Goal: Task Accomplishment & Management: Complete application form

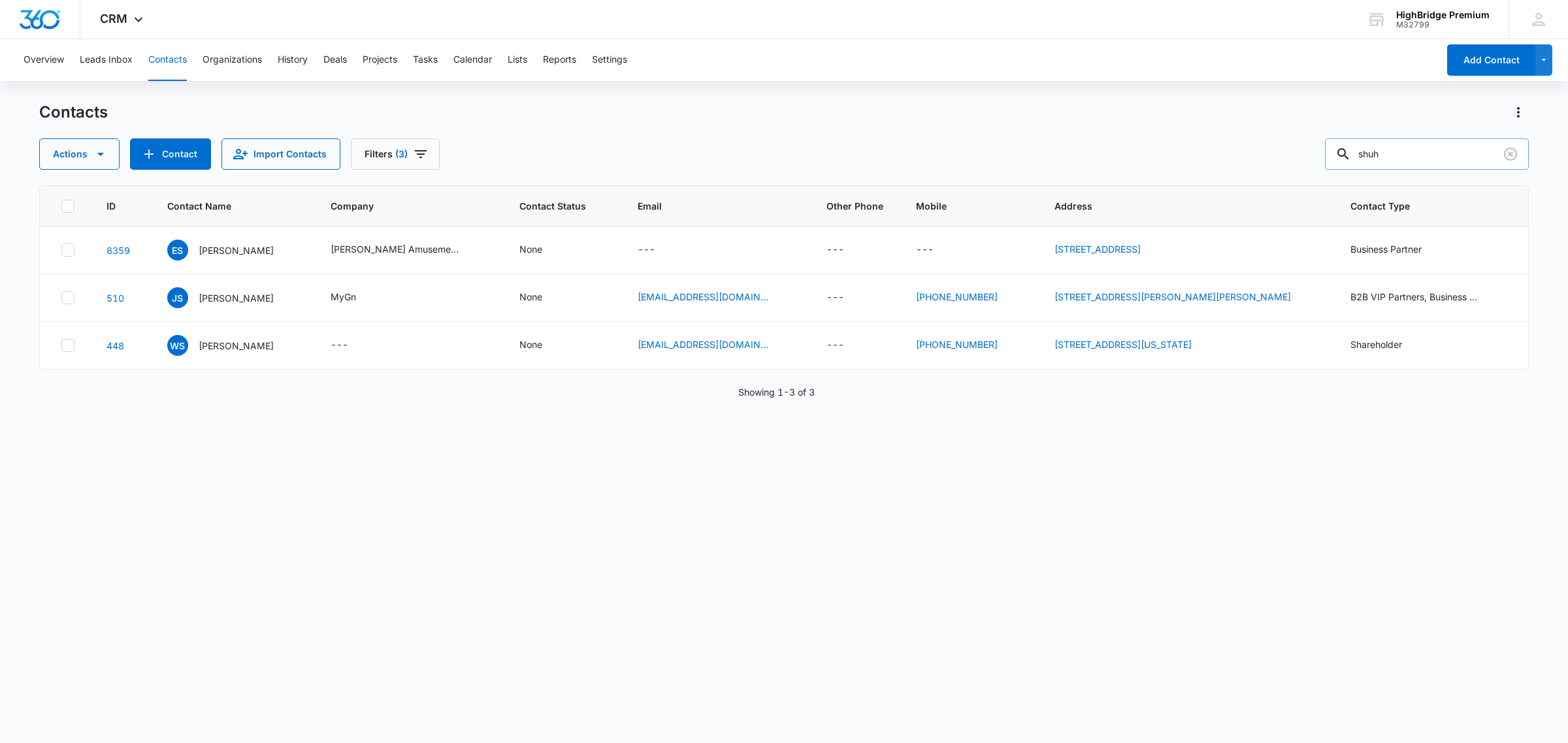
drag, startPoint x: 1410, startPoint y: 149, endPoint x: 1360, endPoint y: 152, distance: 50.1
click at [1360, 152] on div "shuh" at bounding box center [1427, 153] width 204 height 32
click at [157, 155] on button "Contact" at bounding box center [171, 153] width 81 height 32
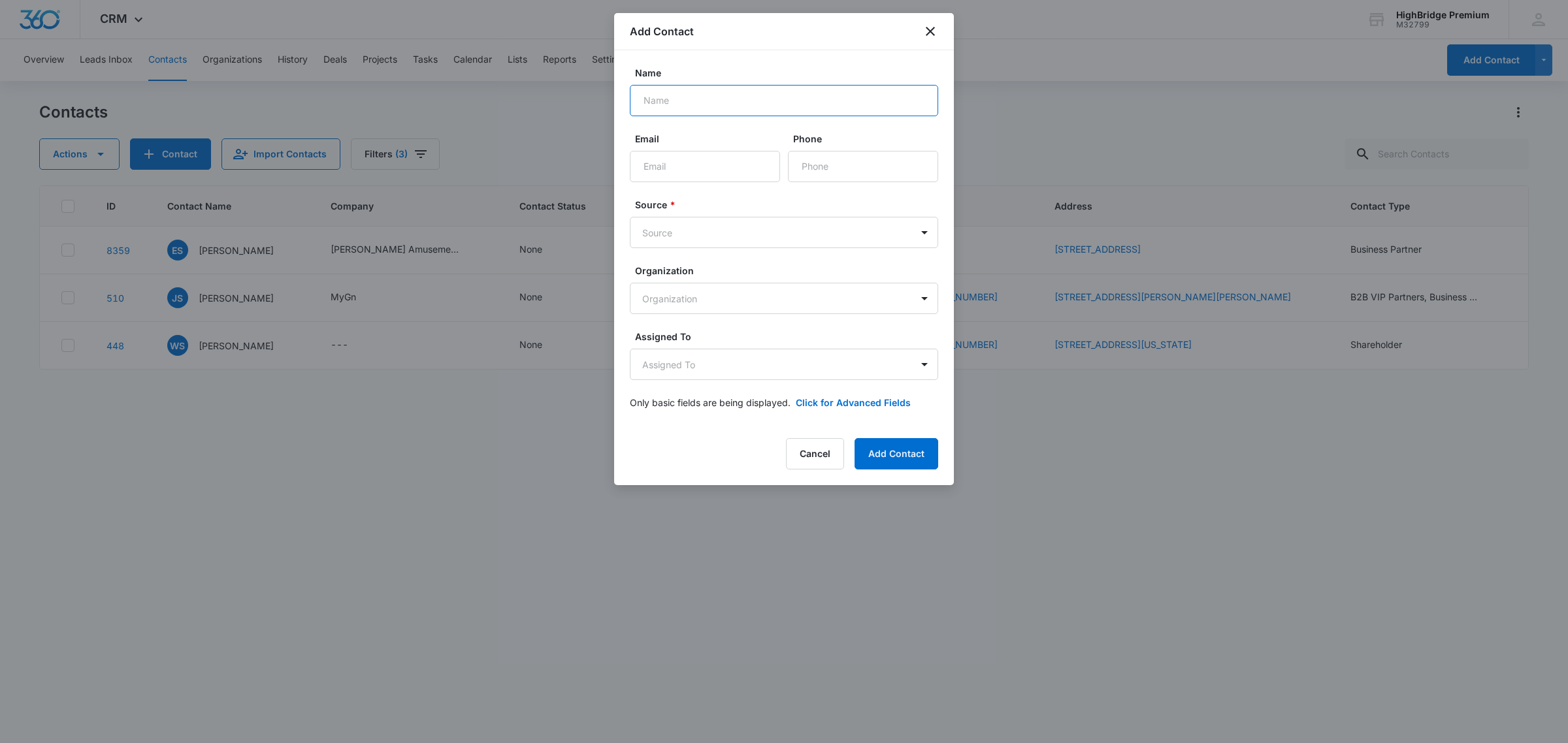
click at [701, 99] on input "Name" at bounding box center [783, 100] width 308 height 32
click at [700, 98] on input "[PERSON_NAME]" at bounding box center [783, 100] width 308 height 32
paste input "[PERSON_NAME]"
type input "[PERSON_NAME]"
click at [685, 170] on input "Email" at bounding box center [705, 166] width 150 height 32
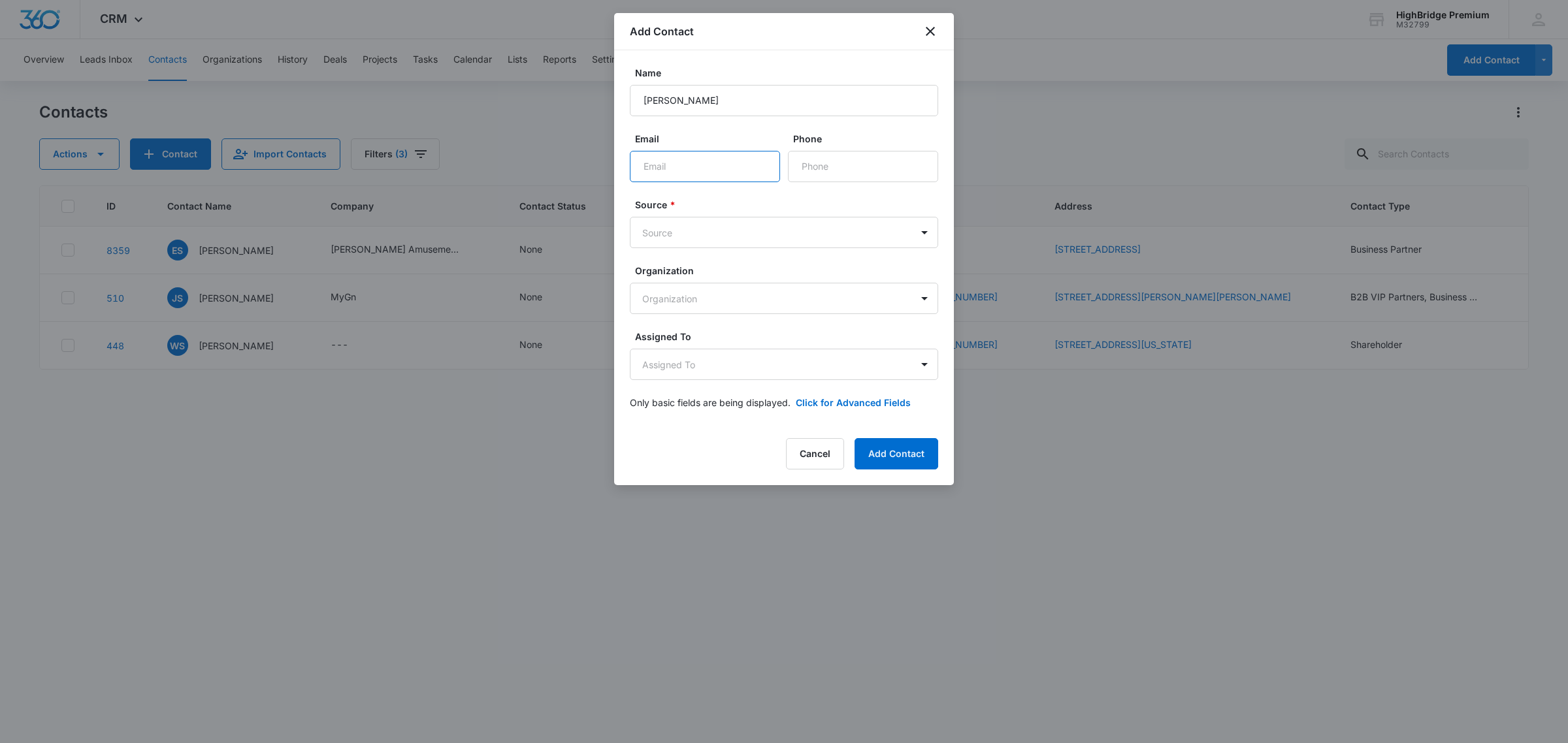
paste input "[EMAIL_ADDRESS][DOMAIN_NAME]"
type input "[EMAIL_ADDRESS][DOMAIN_NAME]"
click at [925, 234] on body "CRM Apps Reputation Forms CRM Email Social POS Content Ads Intelligence Files B…" at bounding box center [784, 371] width 1568 height 743
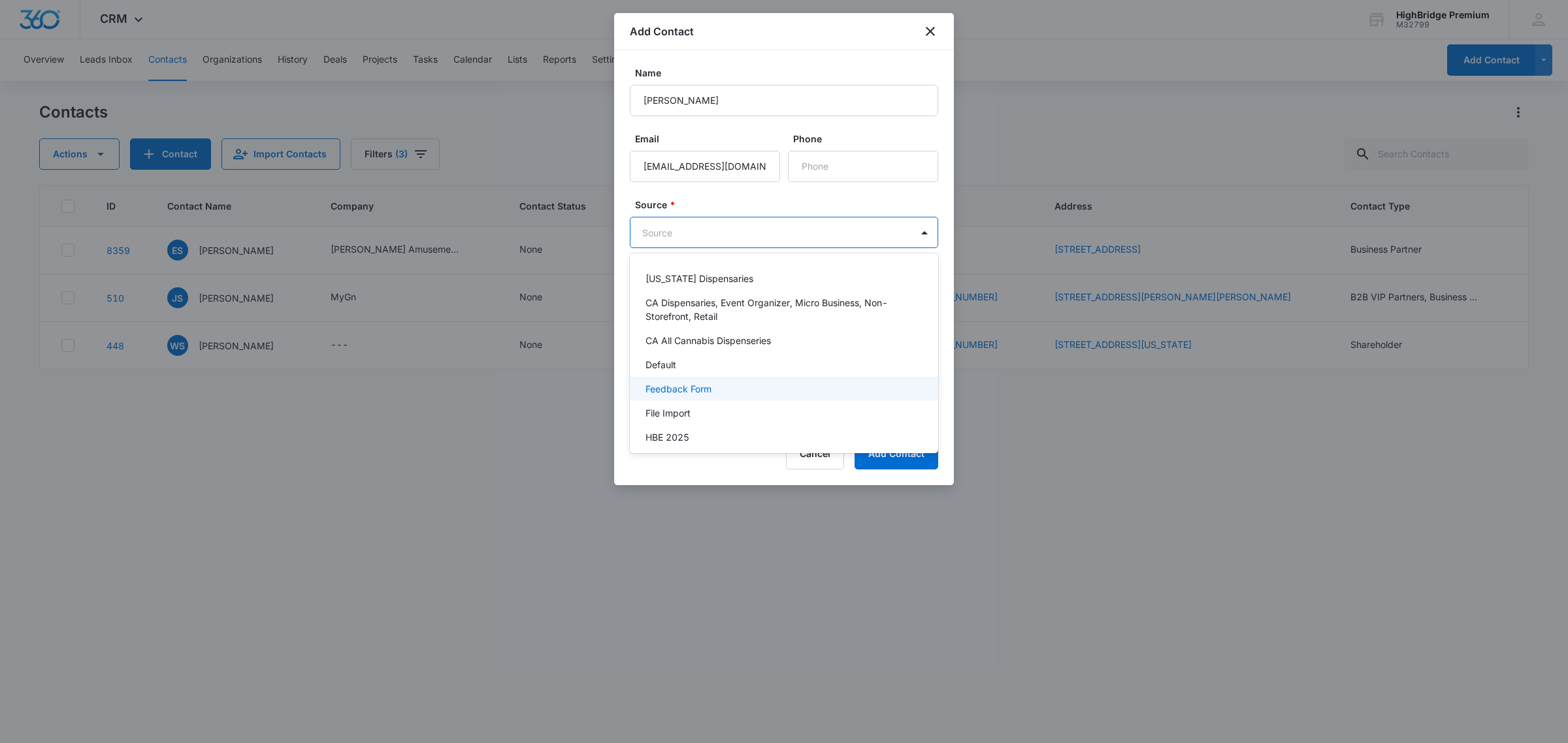
scroll to position [163, 0]
click at [641, 369] on div "Manual" at bounding box center [783, 370] width 308 height 24
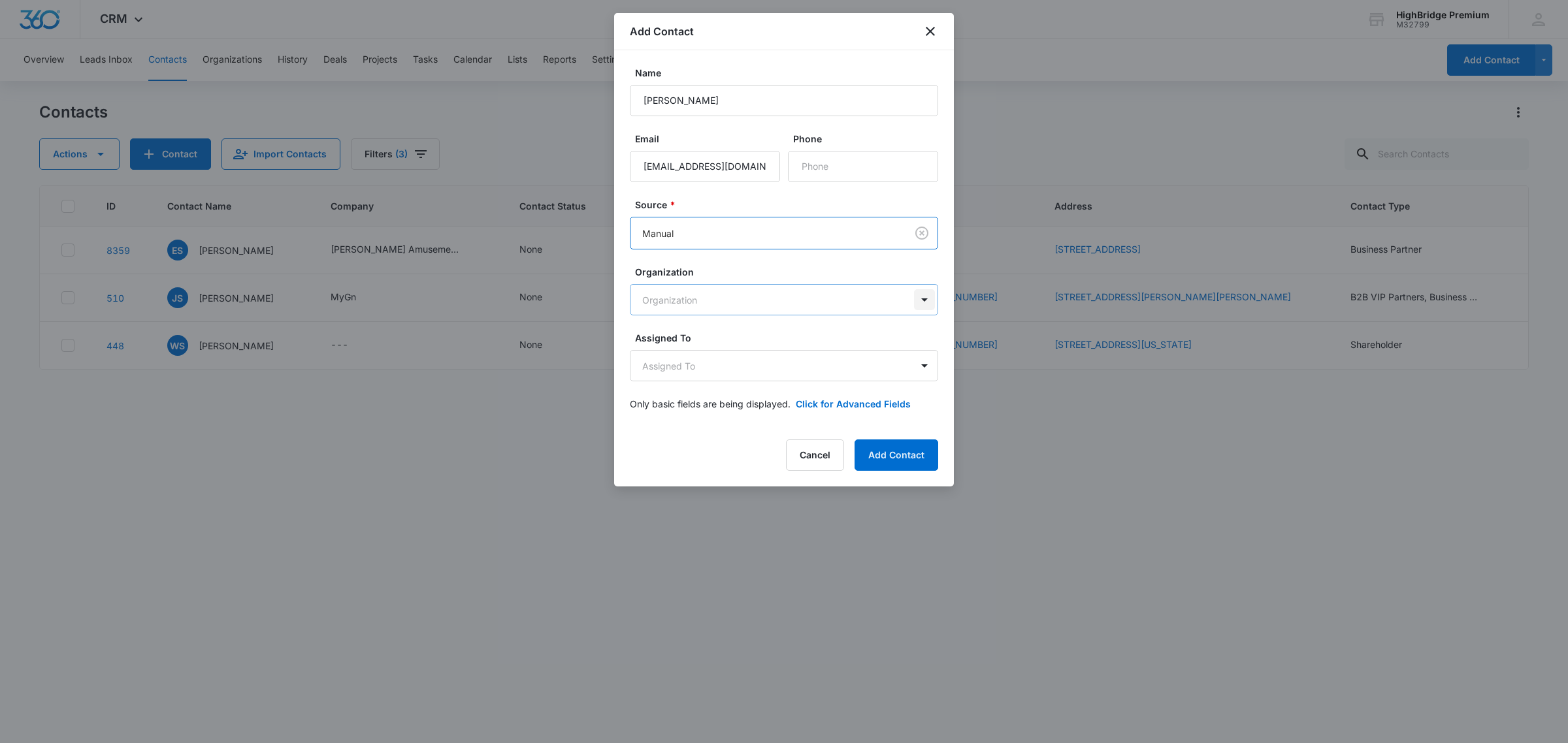
click at [925, 304] on body "CRM Apps Reputation Forms CRM Email Social POS Content Ads Intelligence Files B…" at bounding box center [784, 371] width 1568 height 743
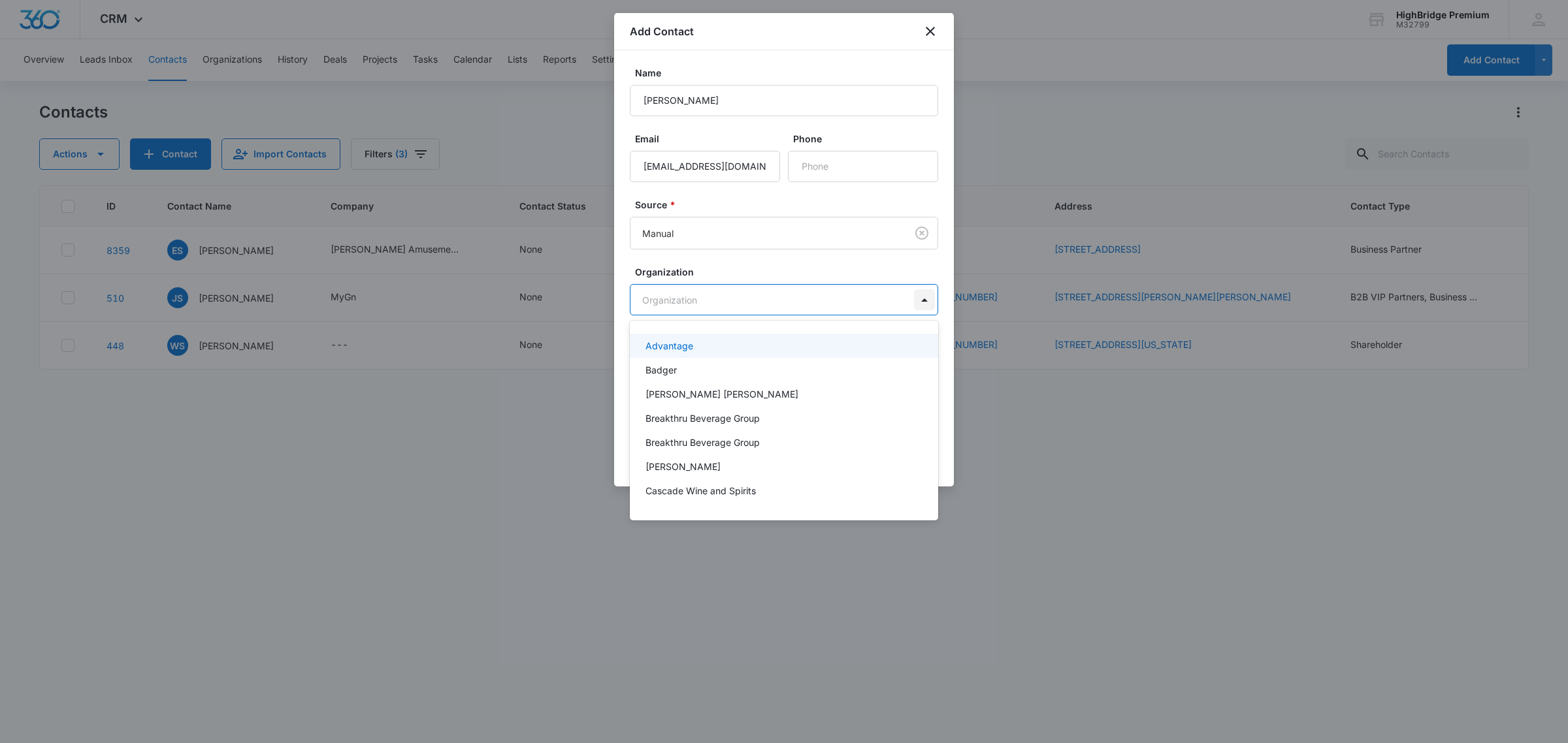
click at [925, 304] on div at bounding box center [784, 371] width 1568 height 743
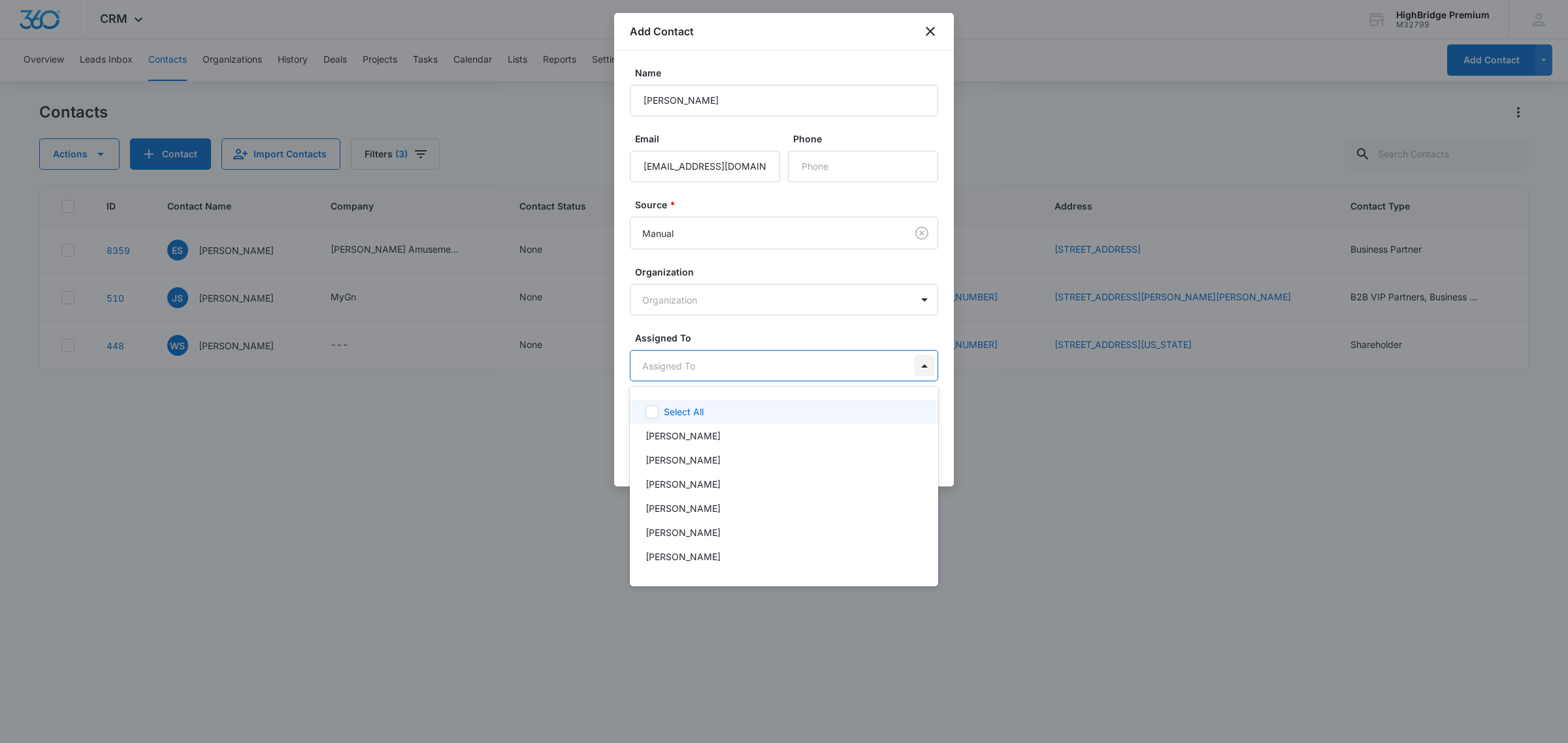
click at [926, 369] on body "CRM Apps Reputation Forms CRM Email Social POS Content Ads Intelligence Files B…" at bounding box center [784, 371] width 1568 height 743
click at [804, 333] on div at bounding box center [784, 371] width 1568 height 743
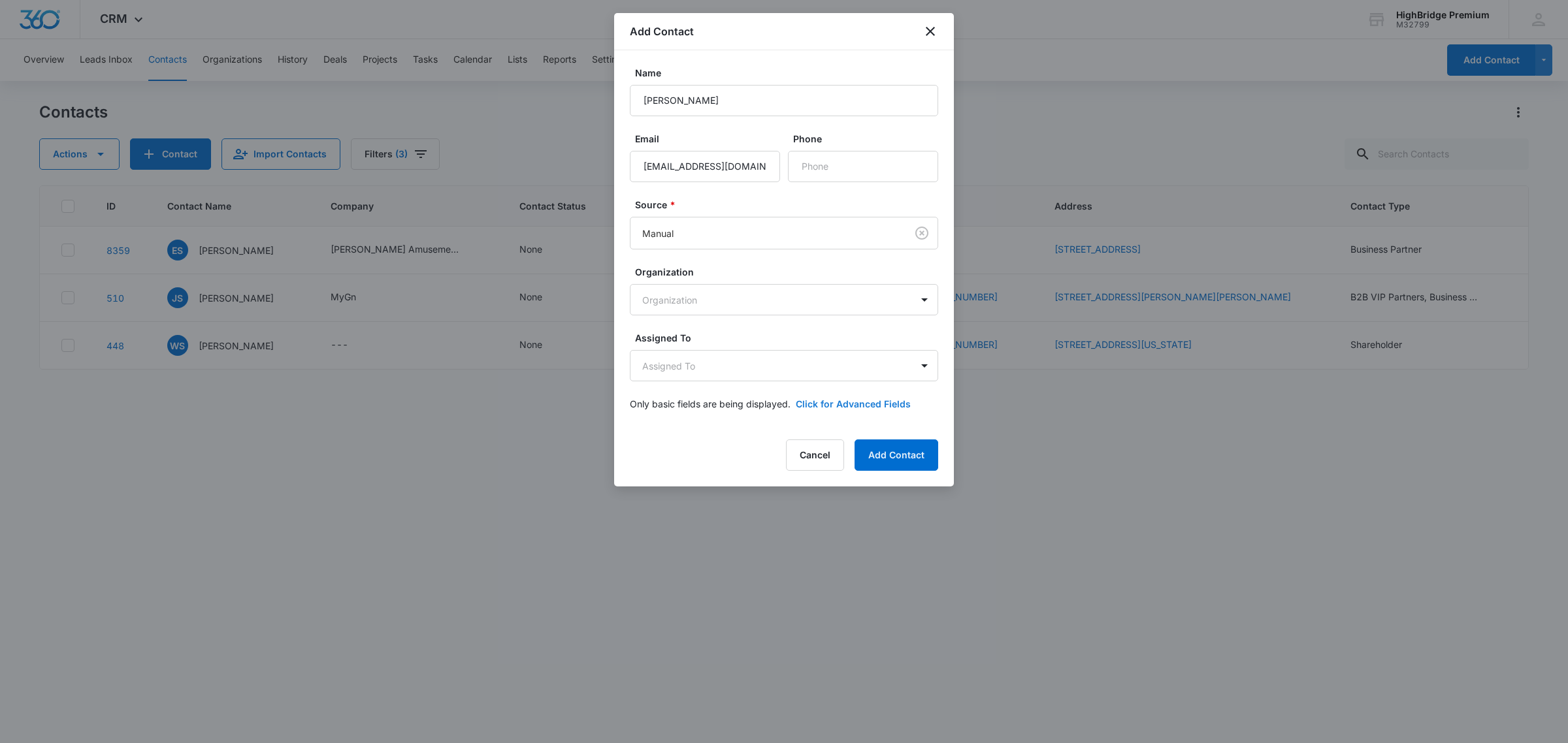
click at [845, 397] on button "Click for Advanced Fields" at bounding box center [853, 404] width 115 height 14
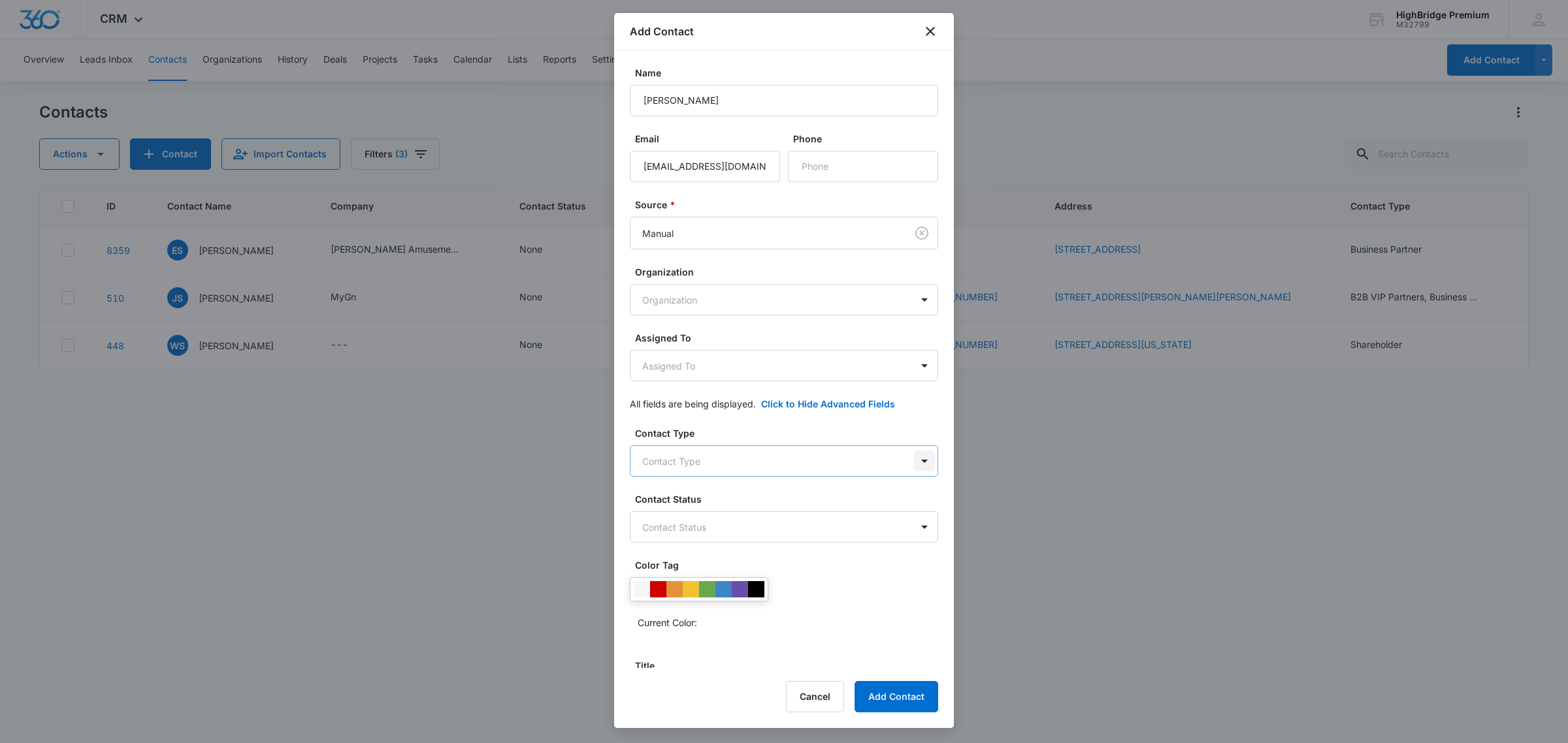
click at [912, 460] on body "CRM Apps Reputation Forms CRM Email Social POS Content Ads Intelligence Files B…" at bounding box center [784, 371] width 1568 height 743
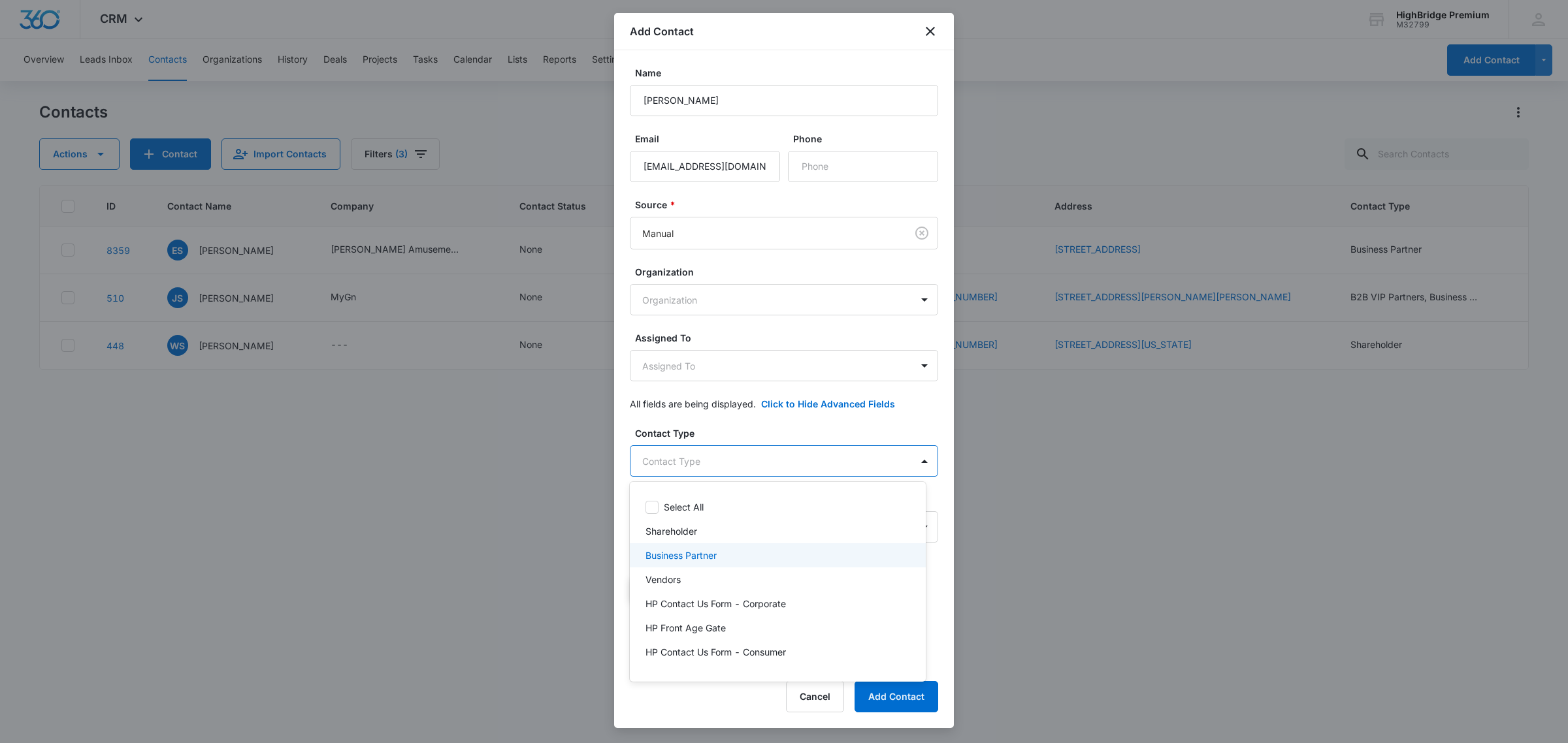
scroll to position [81, 0]
click at [694, 670] on p "Distributors" at bounding box center [670, 666] width 49 height 14
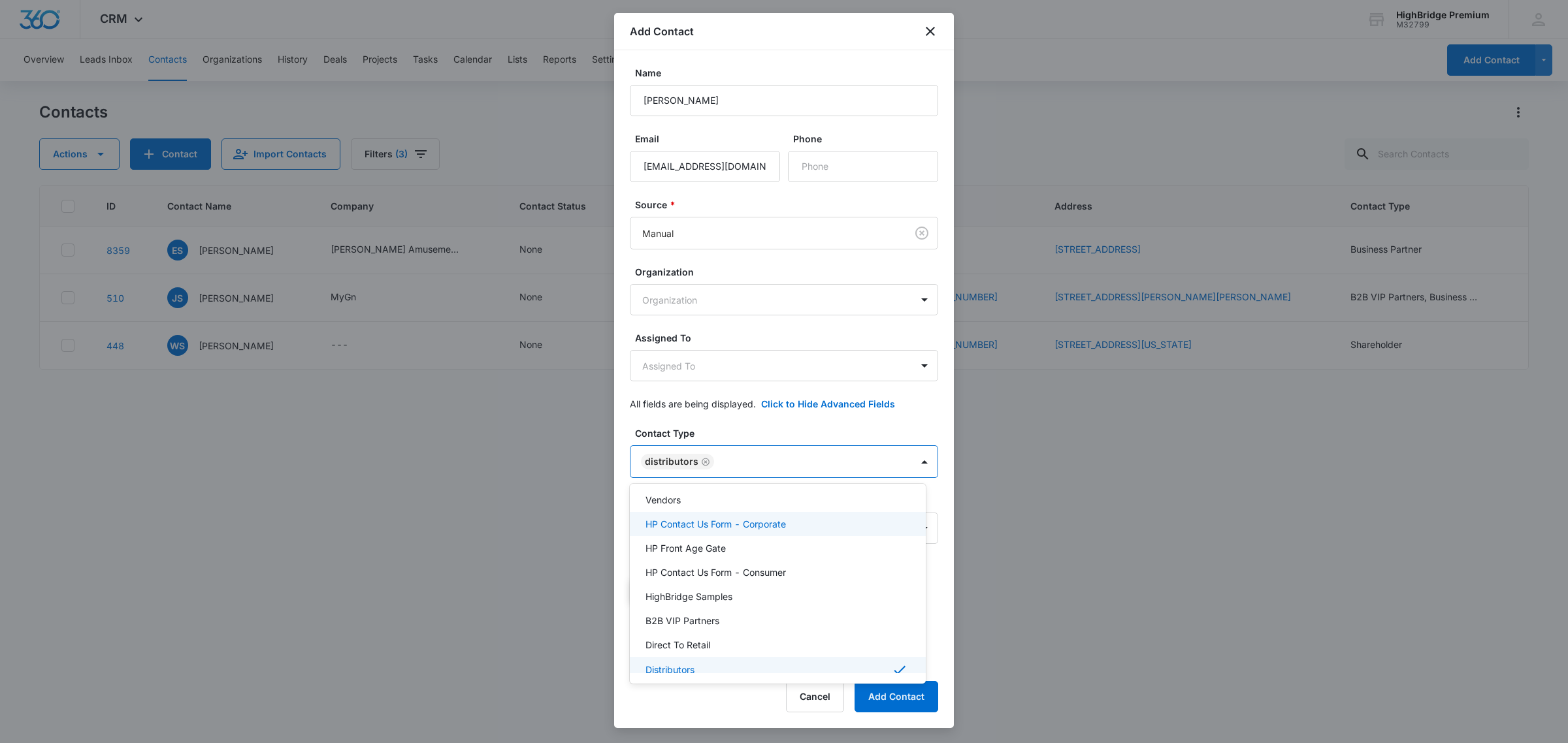
scroll to position [142, 0]
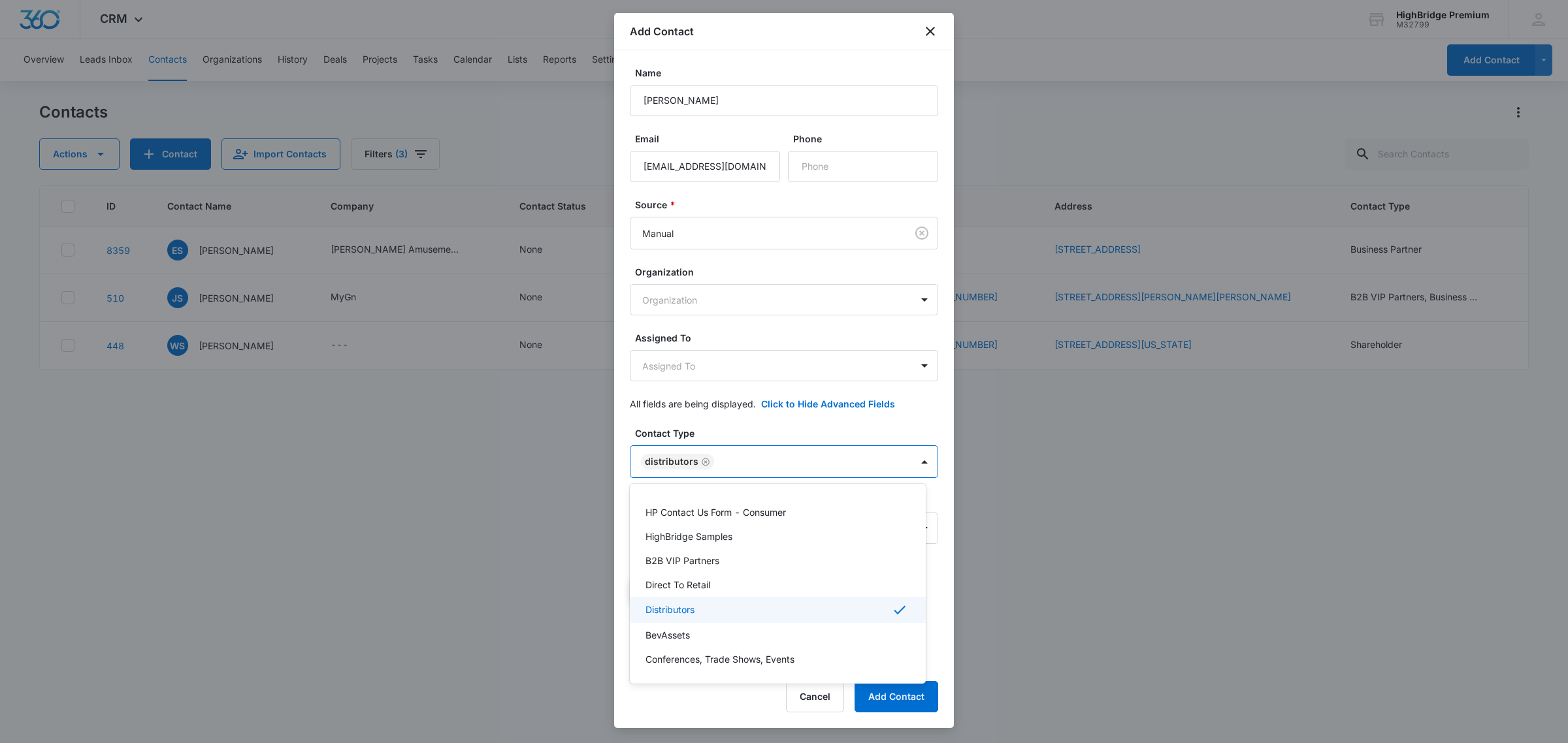
click at [1067, 523] on div at bounding box center [784, 371] width 1568 height 743
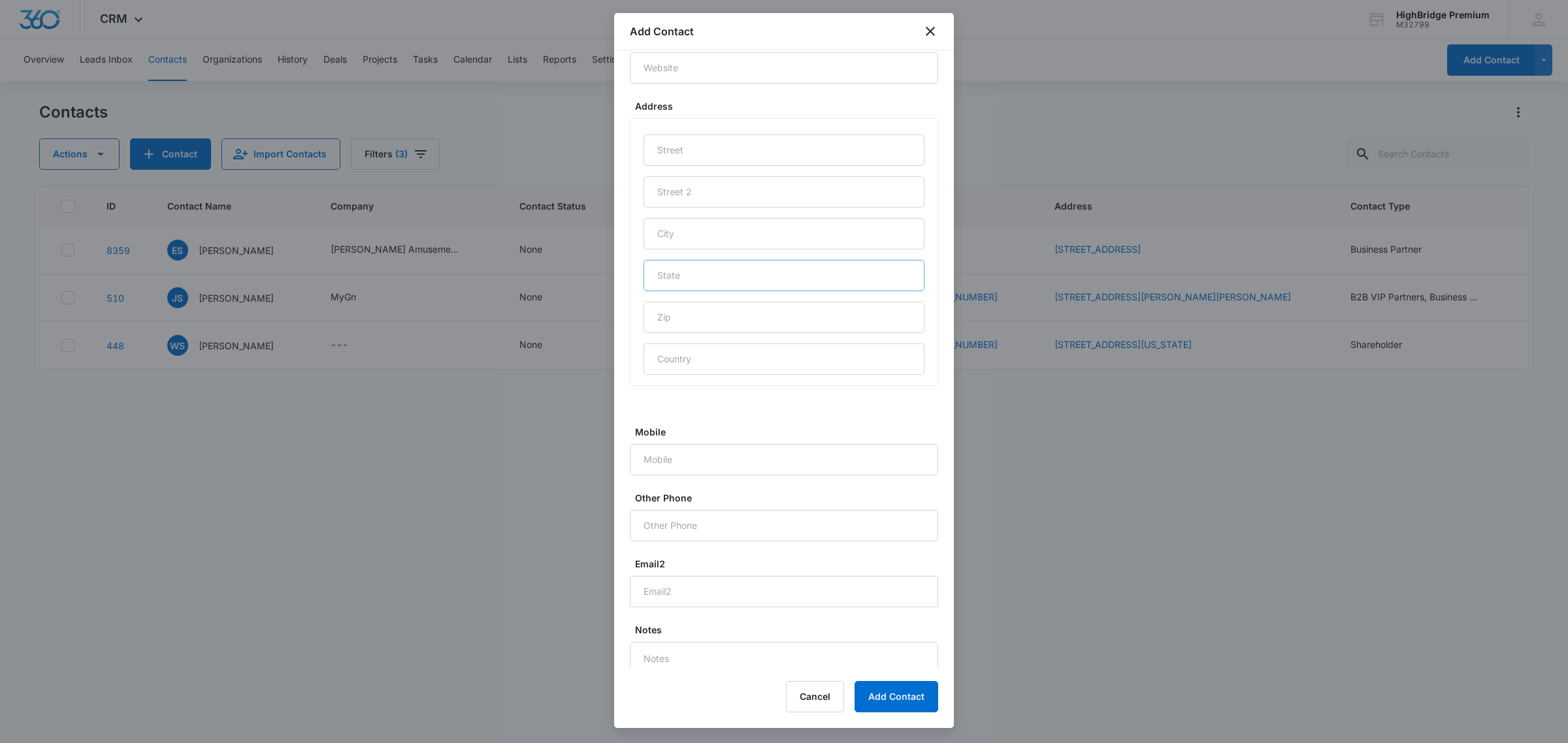
scroll to position [816, 0]
drag, startPoint x: 672, startPoint y: 424, endPoint x: 667, endPoint y: 419, distance: 7.1
click at [672, 424] on input "Mobile" at bounding box center [783, 411] width 308 height 32
paste input "[PHONE_NUMBER]"
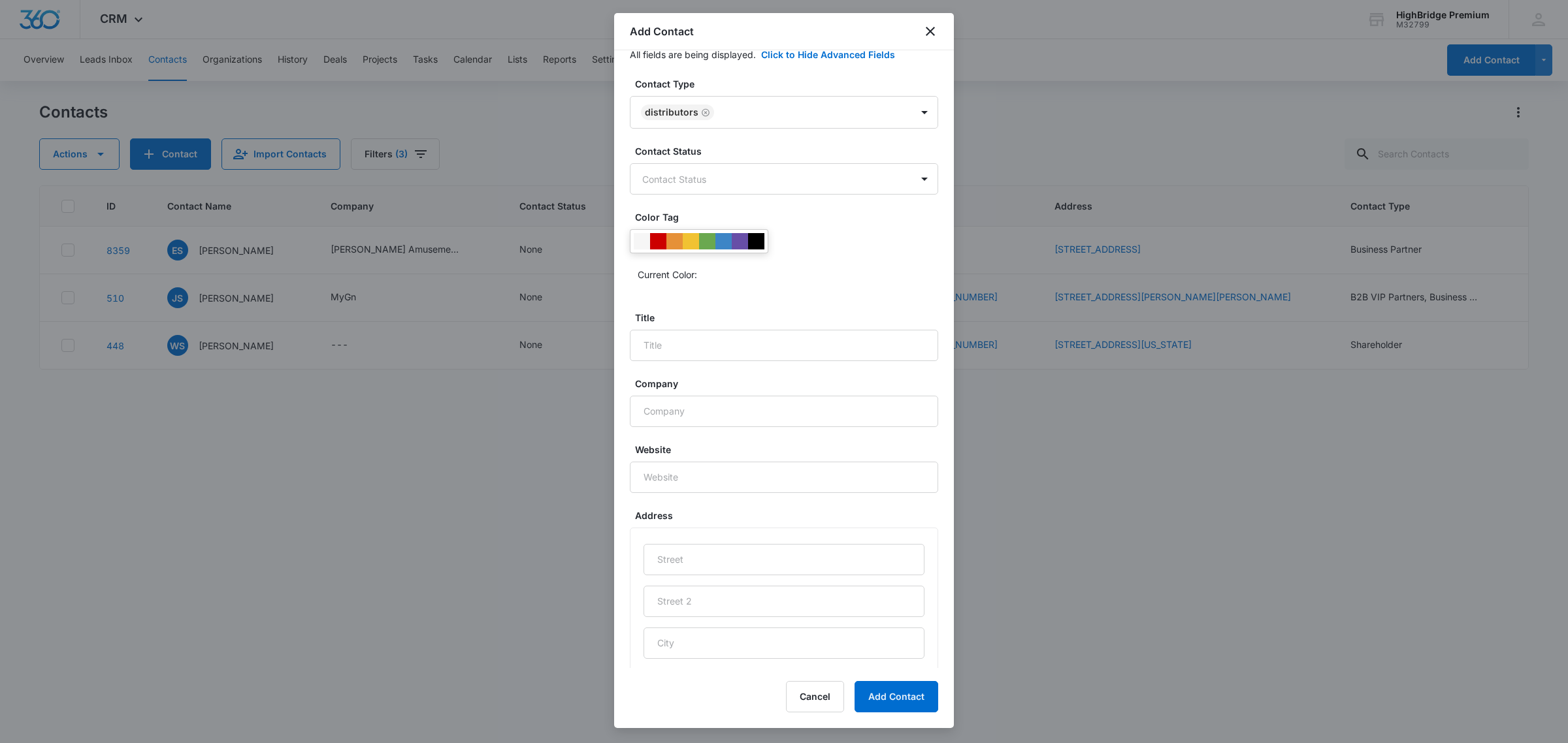
scroll to position [327, 0]
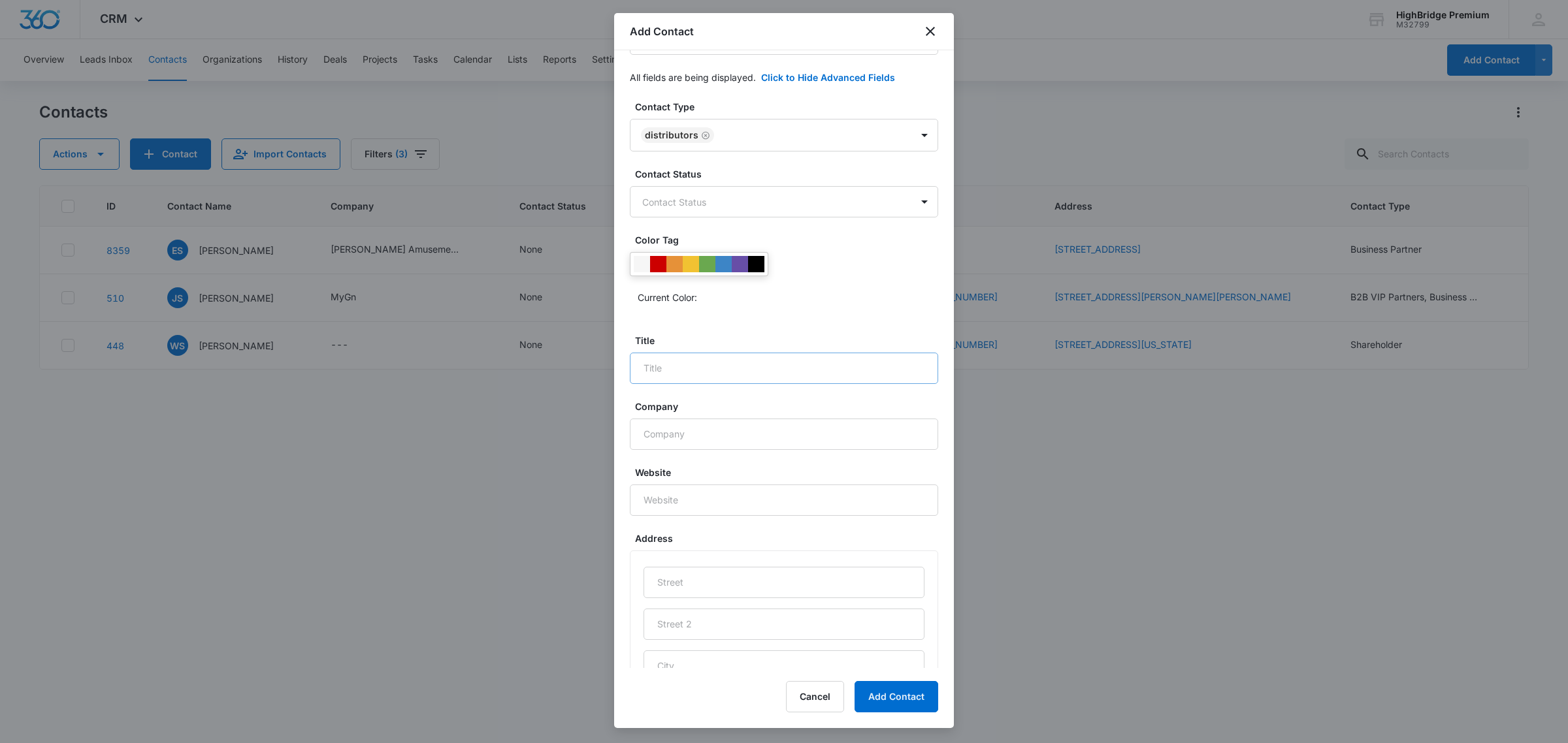
type input "[PHONE_NUMBER]"
click at [678, 382] on input "Title" at bounding box center [783, 368] width 308 height 32
click at [658, 384] on input "Title" at bounding box center [783, 368] width 308 height 32
paste input "Director of Sales | Opici South"
type input "Director of Sales | Opici South"
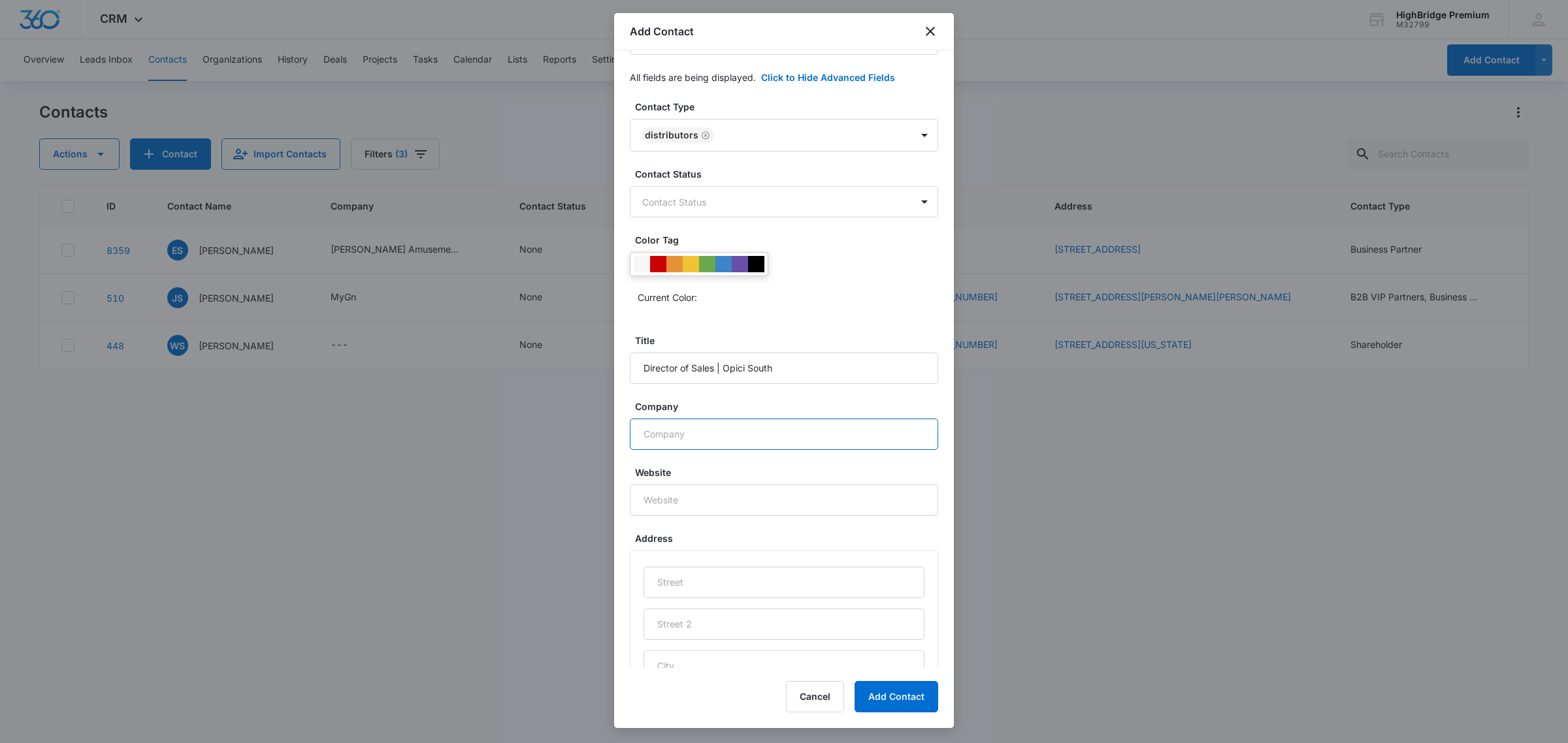
click at [661, 450] on input "Company" at bounding box center [783, 434] width 308 height 32
type input "Opici Family Distributing"
type input "[PHONE_NUMBER]"
type input "25 De Boer Dr"
type input "[PERSON_NAME] Rock"
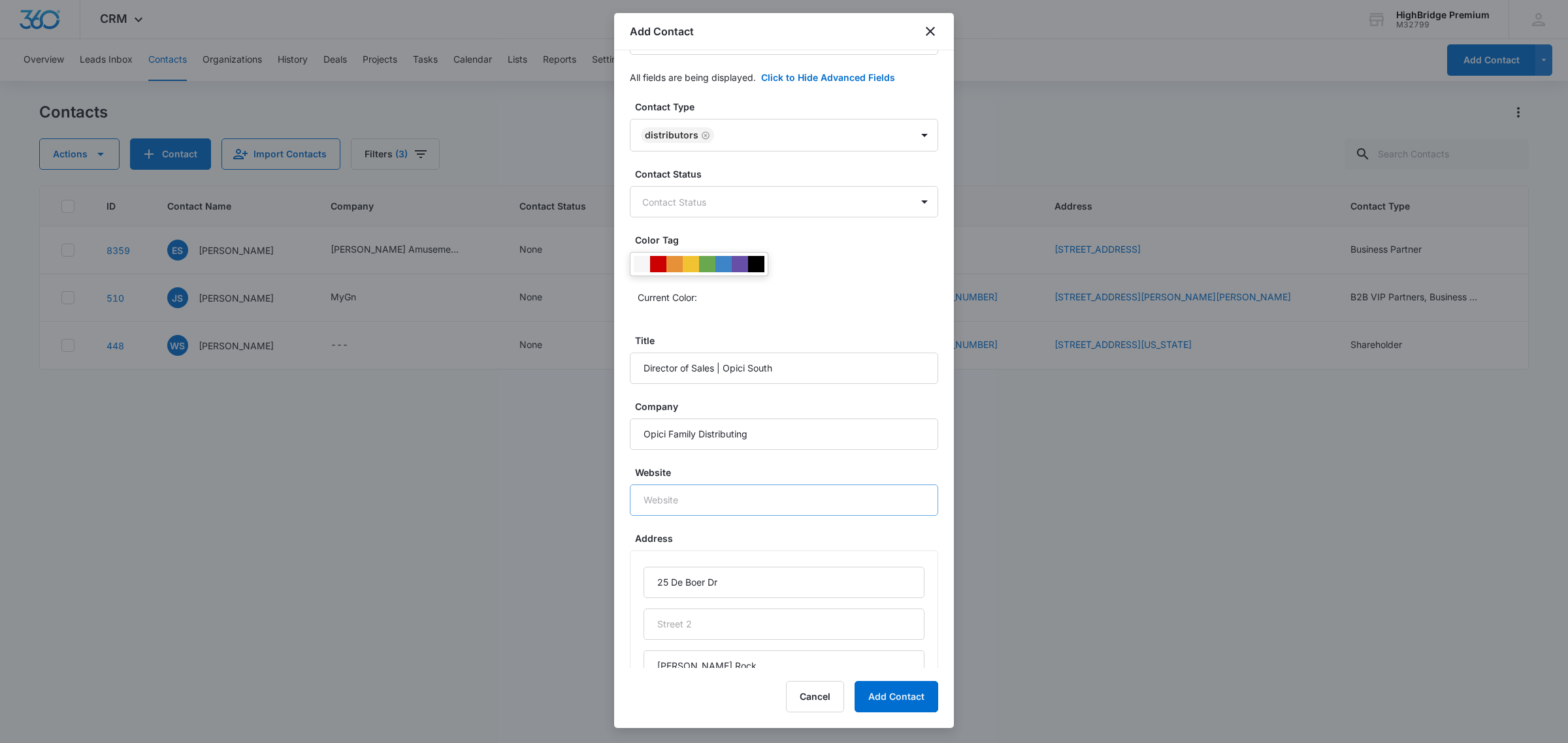
type input "NJ"
type input "07452"
type input "[GEOGRAPHIC_DATA]"
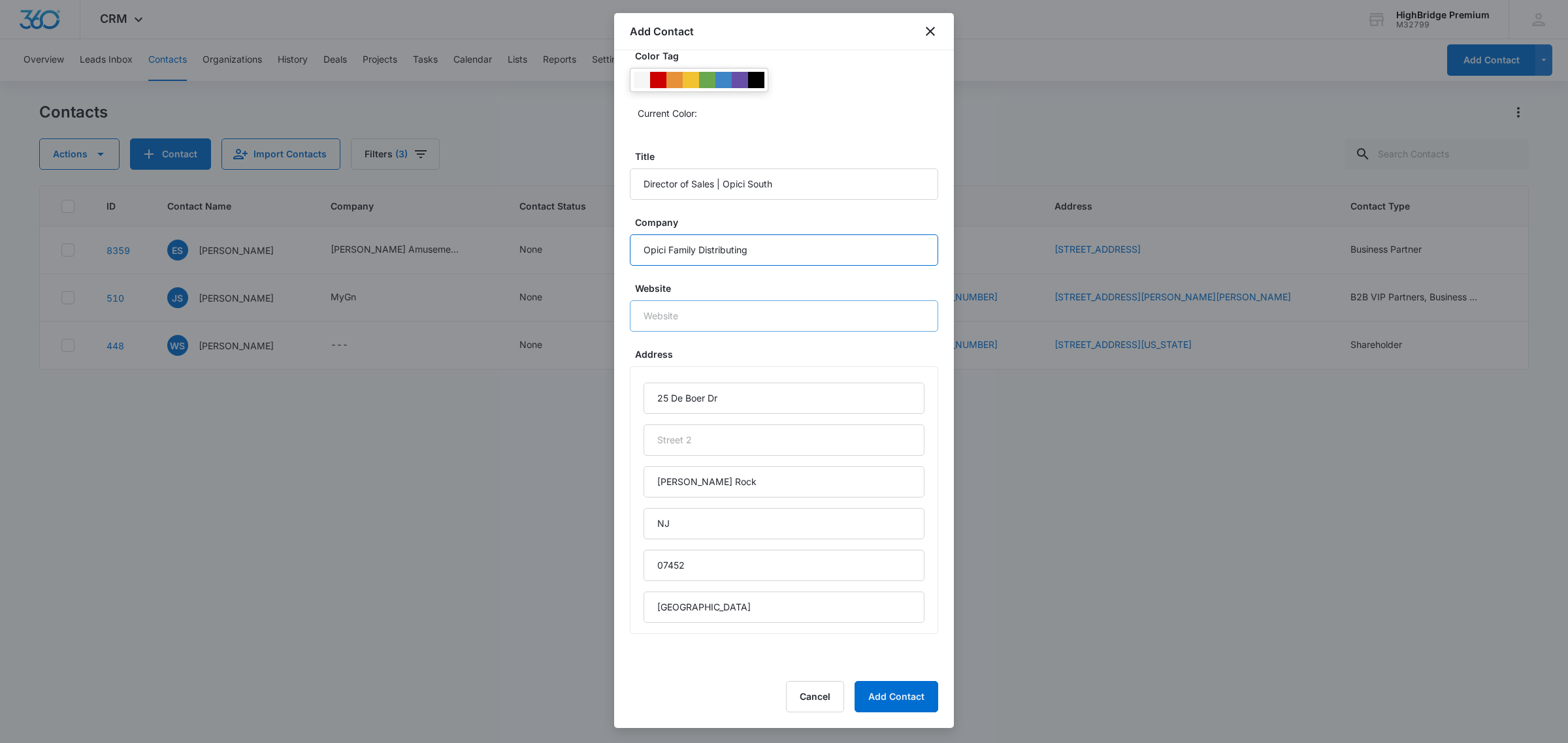
scroll to position [571, 0]
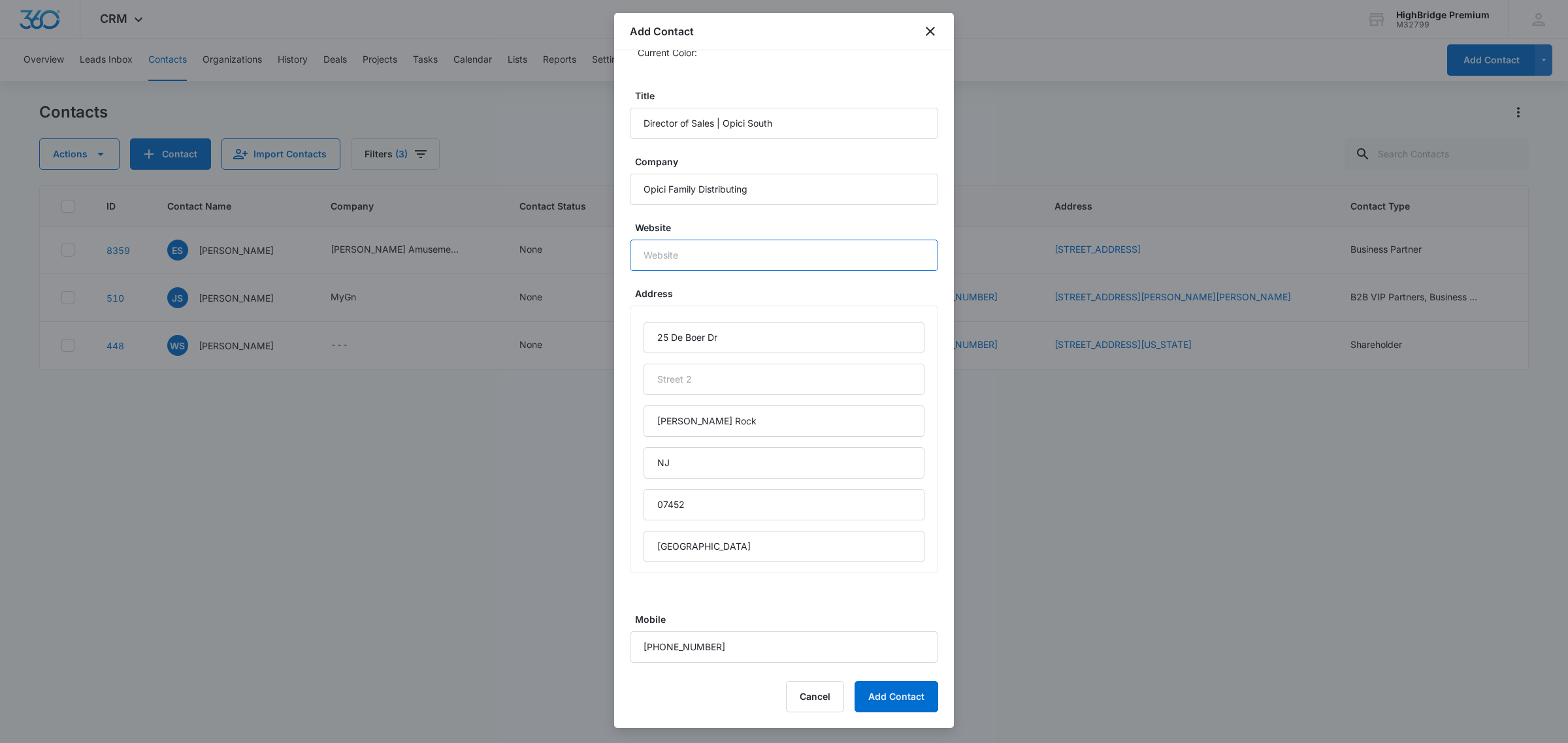
click at [677, 271] on input "Website" at bounding box center [783, 255] width 308 height 32
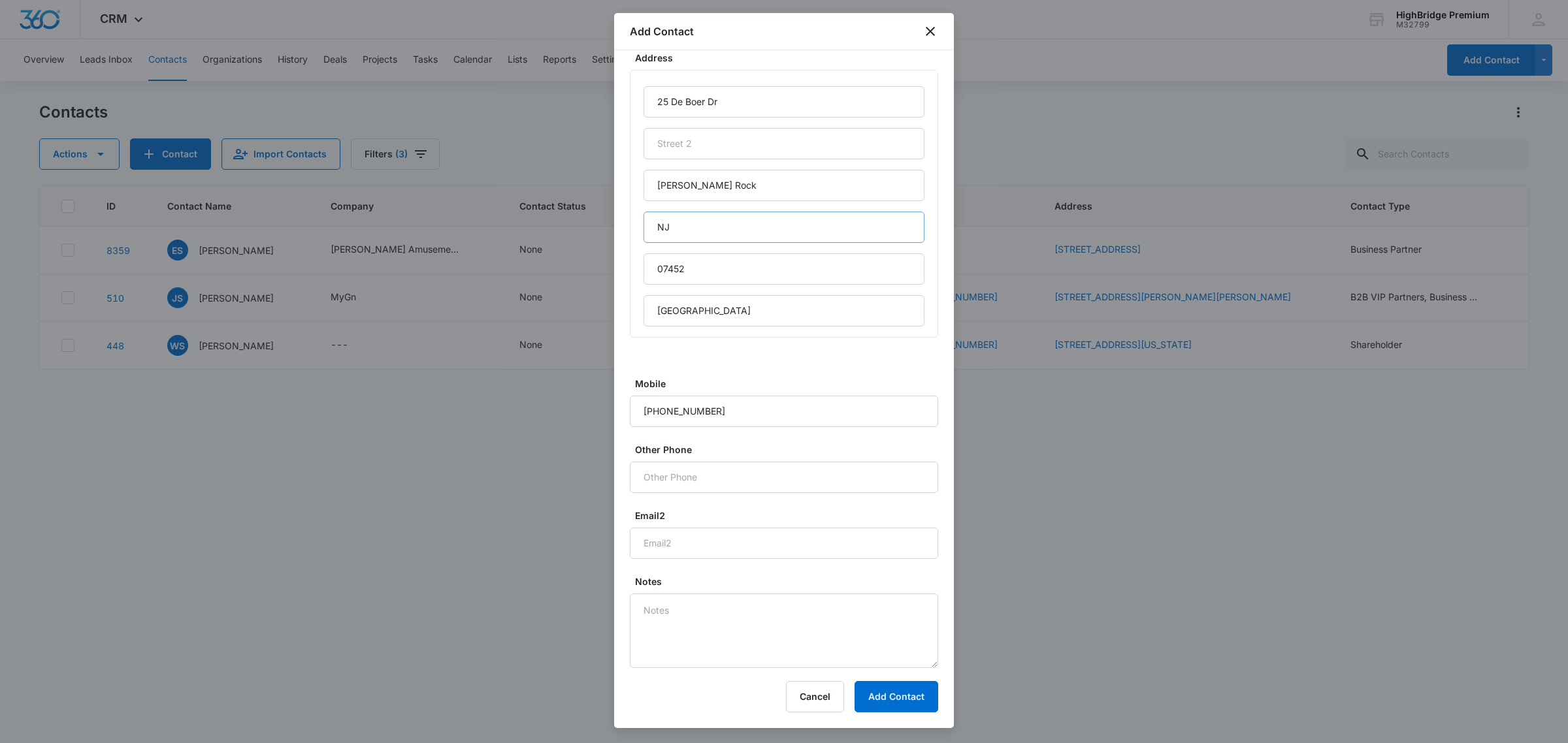
scroll to position [824, 0]
type input "[DOMAIN_NAME]"
drag, startPoint x: 649, startPoint y: 613, endPoint x: 671, endPoint y: 610, distance: 22.2
click at [649, 613] on textarea "Notes" at bounding box center [783, 631] width 308 height 74
type textarea "Contact of [PERSON_NAME]"
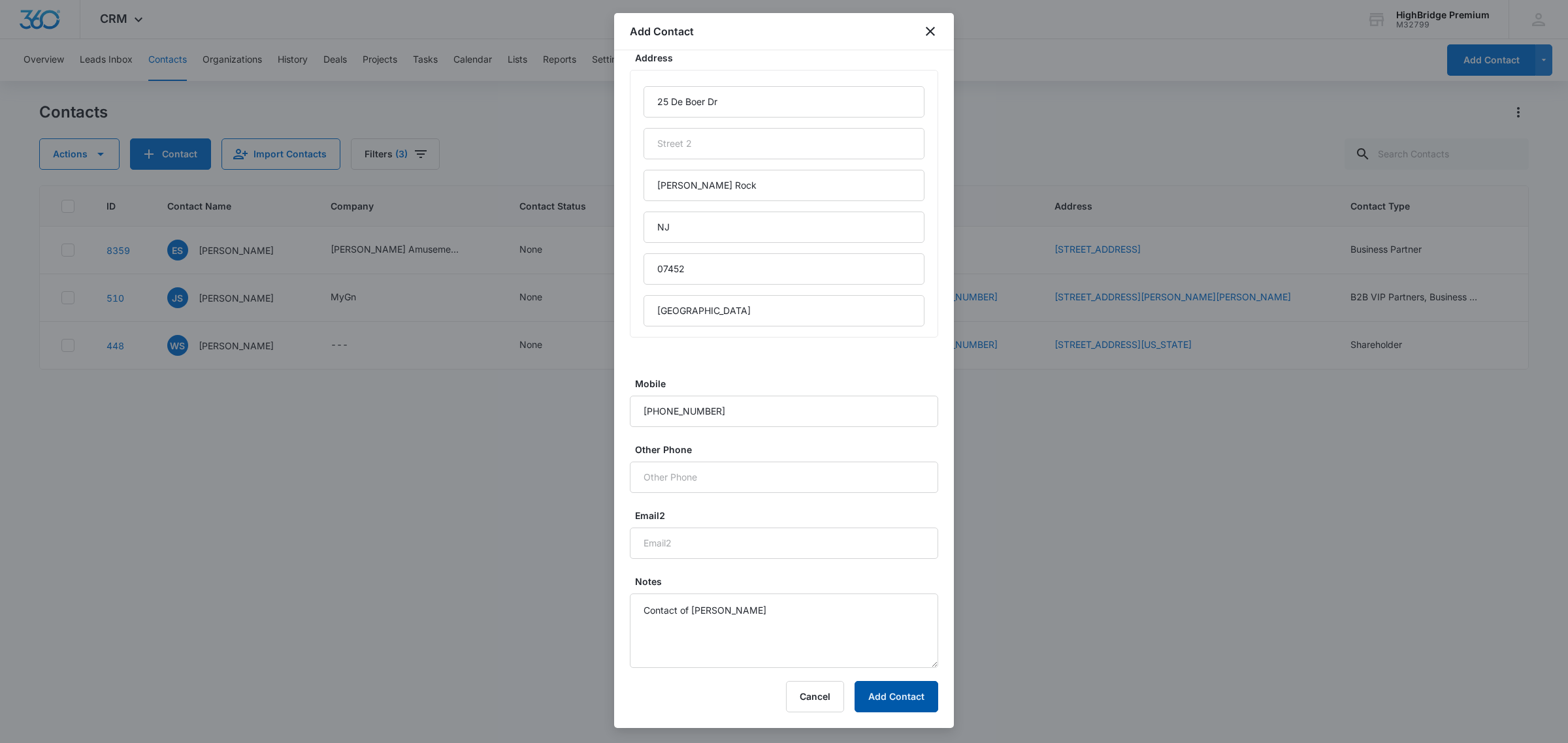
click at [889, 700] on button "Add Contact" at bounding box center [896, 697] width 84 height 32
